Goal: Transaction & Acquisition: Purchase product/service

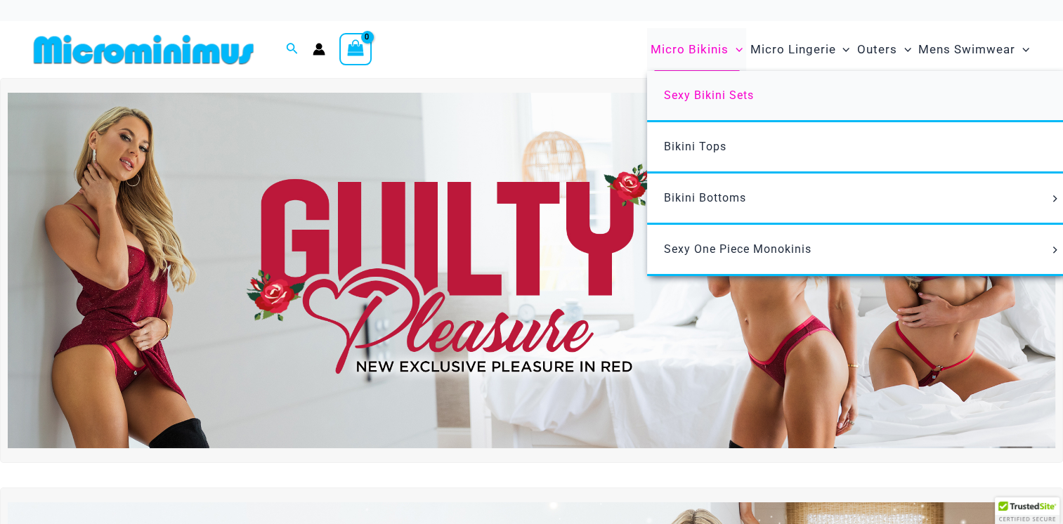
click at [686, 91] on span "Sexy Bikini Sets" at bounding box center [709, 95] width 90 height 13
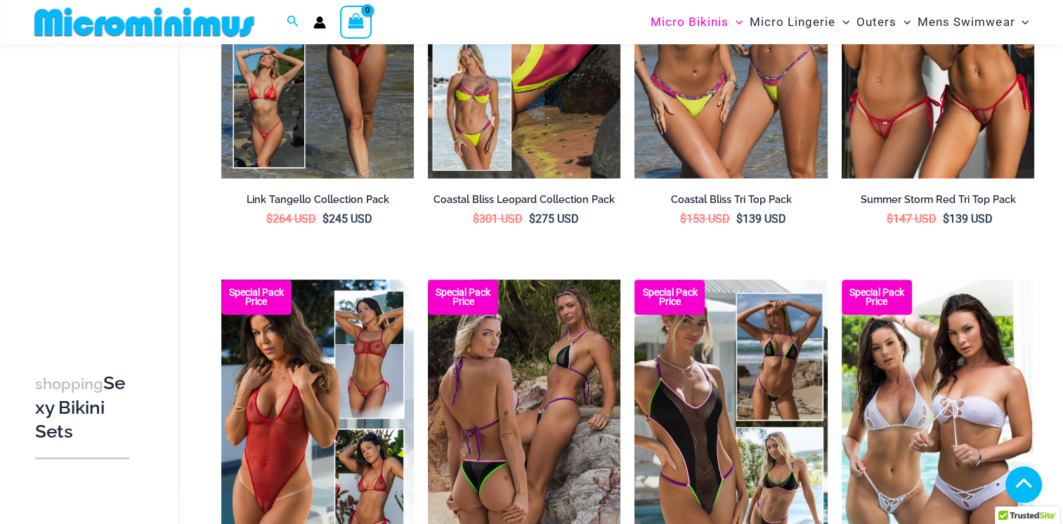
scroll to position [761, 0]
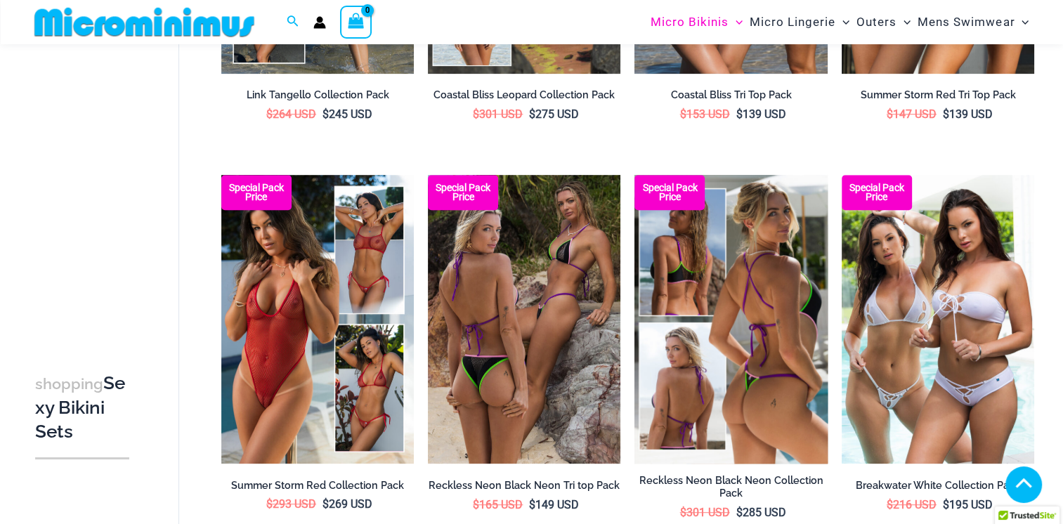
click at [680, 228] on img at bounding box center [731, 319] width 193 height 289
